Goal: Information Seeking & Learning: Learn about a topic

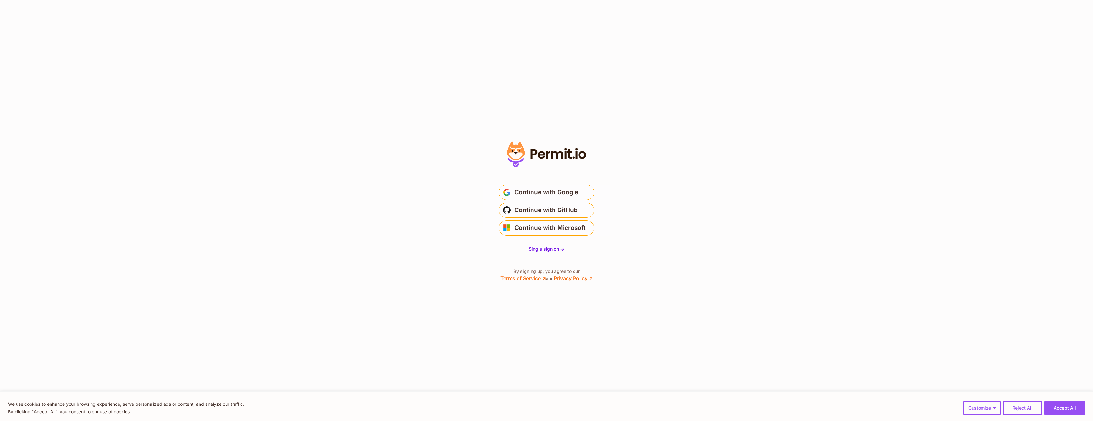
drag, startPoint x: 0, startPoint y: 0, endPoint x: 522, endPoint y: 106, distance: 532.6
click at [411, 223] on section "* Or" at bounding box center [546, 210] width 1093 height 421
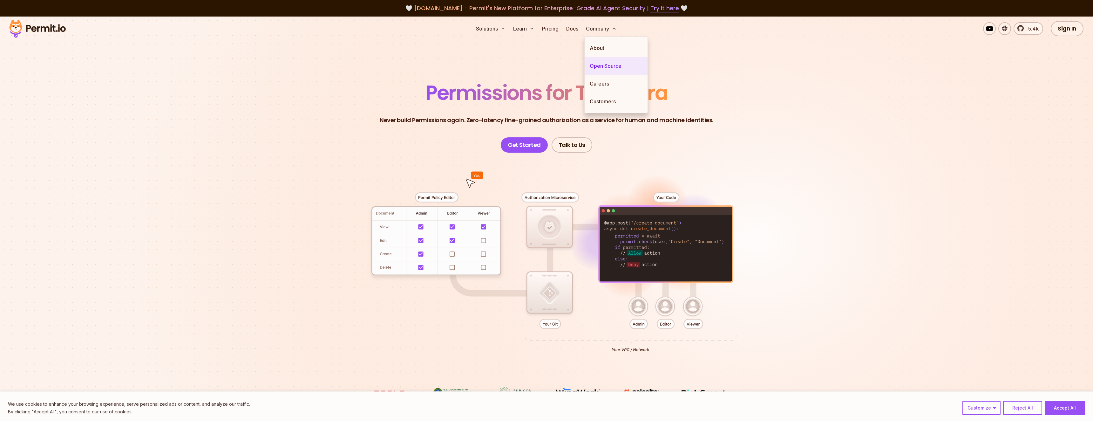
click at [600, 69] on link "Open Source" at bounding box center [616, 66] width 63 height 18
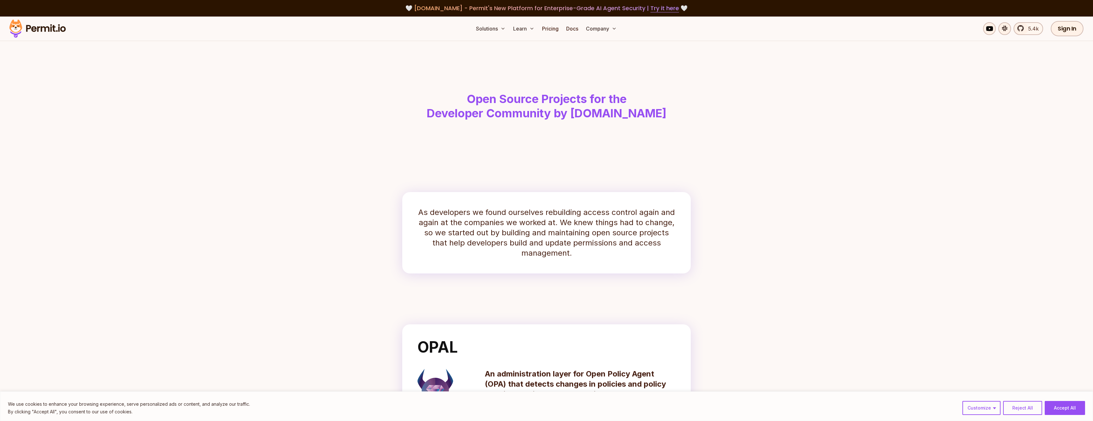
click at [349, 121] on header "Open Source Projects for the Developer Community by Permit.io" at bounding box center [546, 93] width 407 height 105
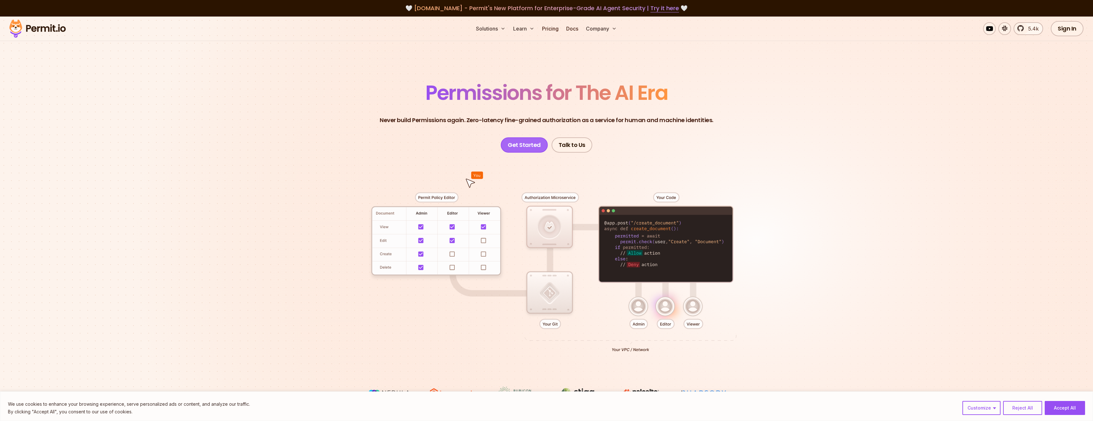
click at [524, 147] on link "Get Started" at bounding box center [524, 144] width 47 height 15
click at [602, 69] on link "Open Source" at bounding box center [616, 66] width 63 height 18
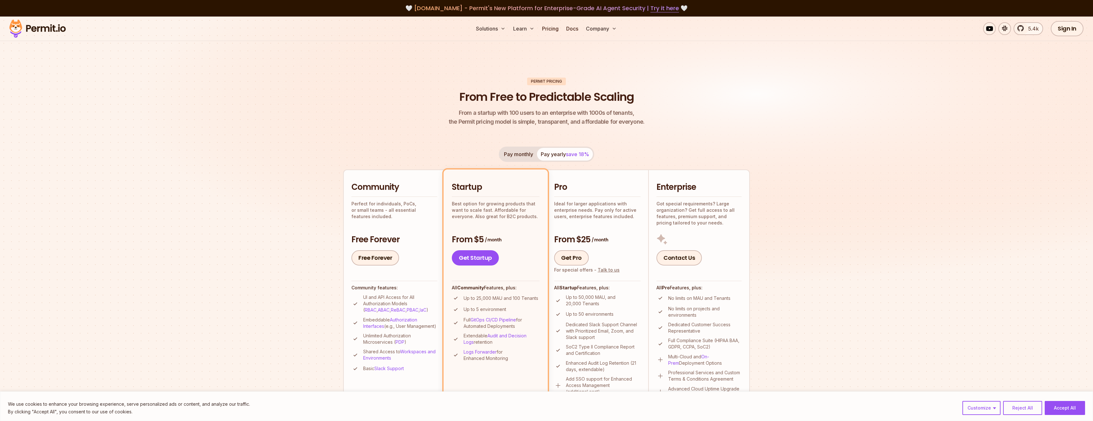
click at [518, 153] on button "Pay monthly" at bounding box center [518, 154] width 37 height 13
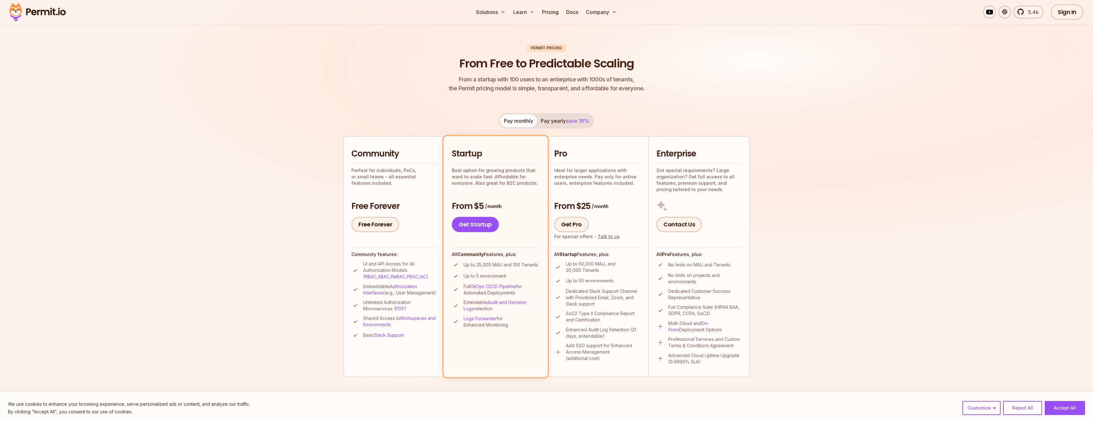
scroll to position [44, 0]
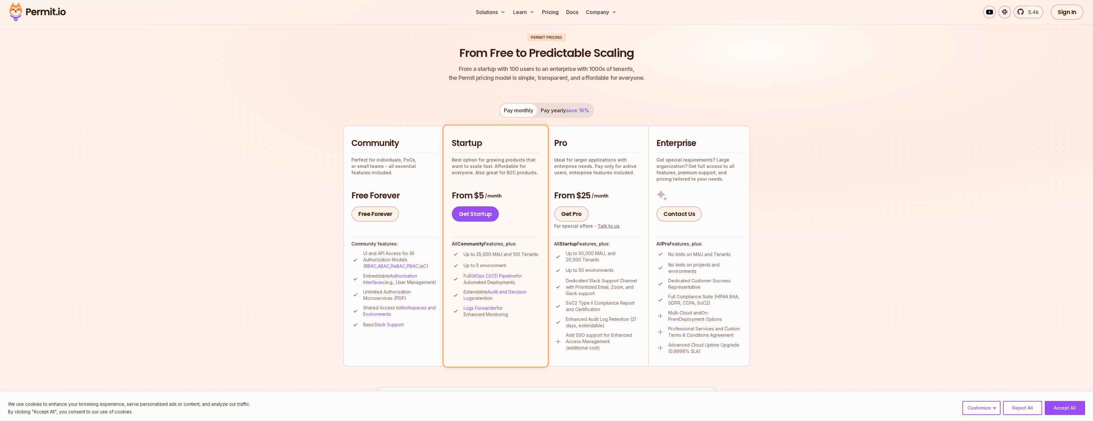
click at [599, 252] on p "Up to 50,000 MAU, and 20,000 Tenants" at bounding box center [603, 256] width 75 height 13
copy p "MAU"
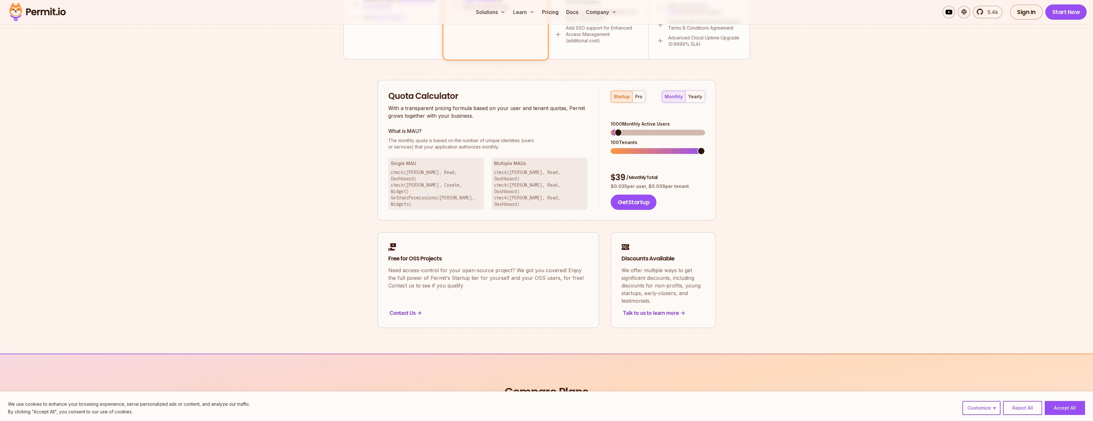
scroll to position [0, 0]
